Goal: Find specific page/section: Find specific page/section

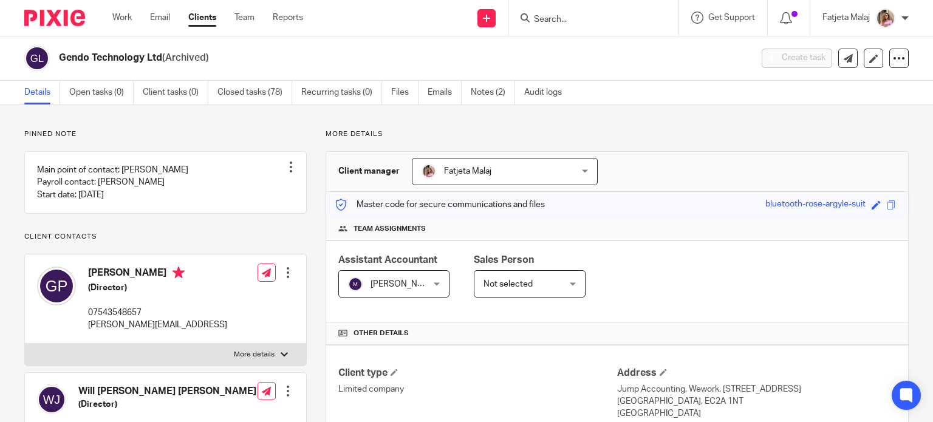
click at [541, 26] on div at bounding box center [594, 18] width 170 height 36
click at [544, 17] on input "Search" at bounding box center [587, 20] width 109 height 11
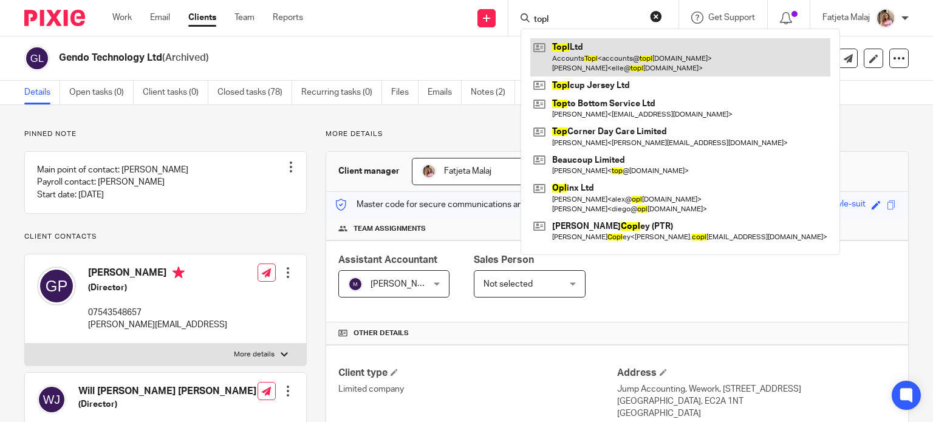
type input "topl"
click at [576, 56] on link at bounding box center [680, 57] width 300 height 38
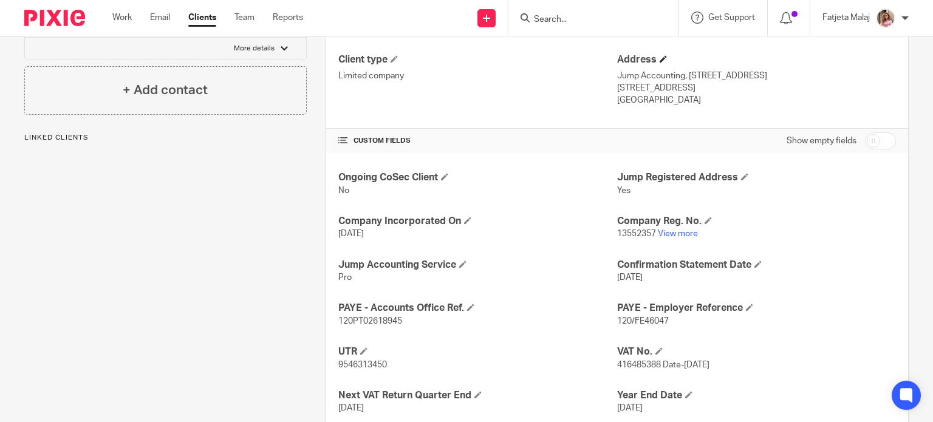
scroll to position [425, 0]
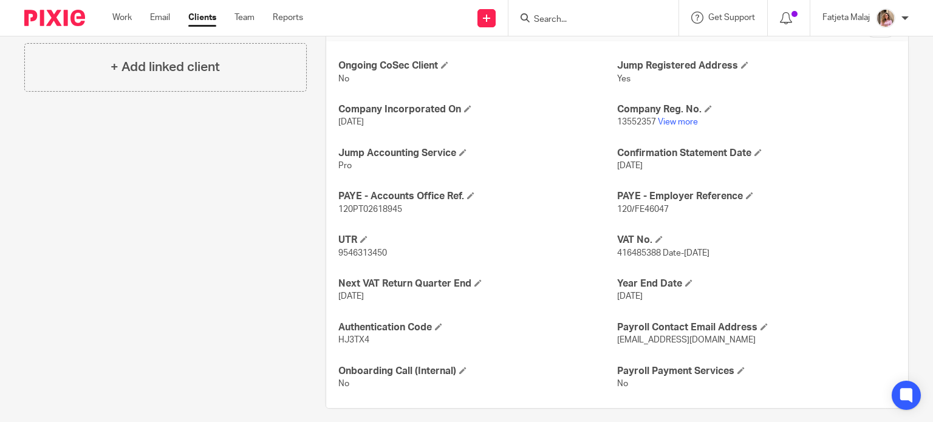
click at [650, 123] on p "13552357 View more" at bounding box center [756, 122] width 279 height 12
